Goal: Task Accomplishment & Management: Use online tool/utility

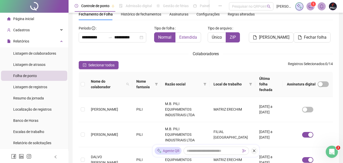
click at [183, 36] on span "Estendida" at bounding box center [188, 37] width 18 height 5
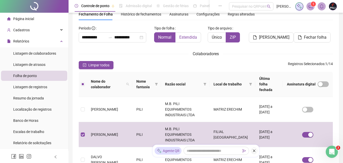
click at [181, 38] on span "Estendida" at bounding box center [188, 37] width 18 height 5
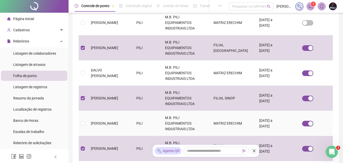
scroll to position [124, 0]
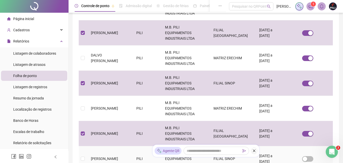
click at [85, 146] on td at bounding box center [83, 158] width 8 height 25
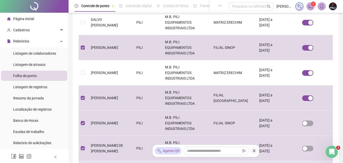
scroll to position [200, 0]
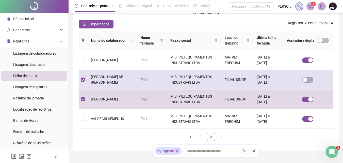
scroll to position [23, 0]
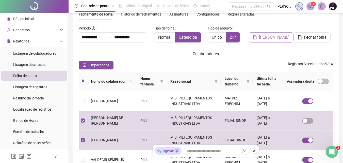
click at [266, 37] on span "[PERSON_NAME]" at bounding box center [274, 37] width 30 height 6
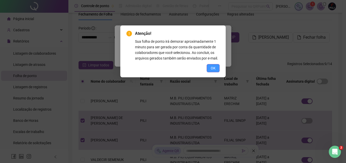
click at [212, 69] on span "OK" at bounding box center [213, 68] width 5 height 6
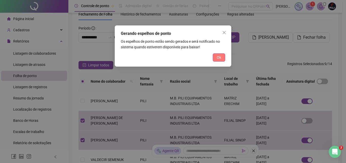
click at [220, 59] on span "Ok" at bounding box center [219, 58] width 4 height 6
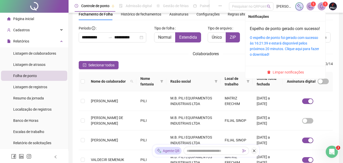
click at [322, 5] on icon "bell" at bounding box center [321, 6] width 4 height 5
click at [301, 55] on link "O espelho de ponto foi gerado com sucesso às 16:21:39 e estará disponível pelos…" at bounding box center [283, 45] width 69 height 21
